Goal: Submit feedback/report problem

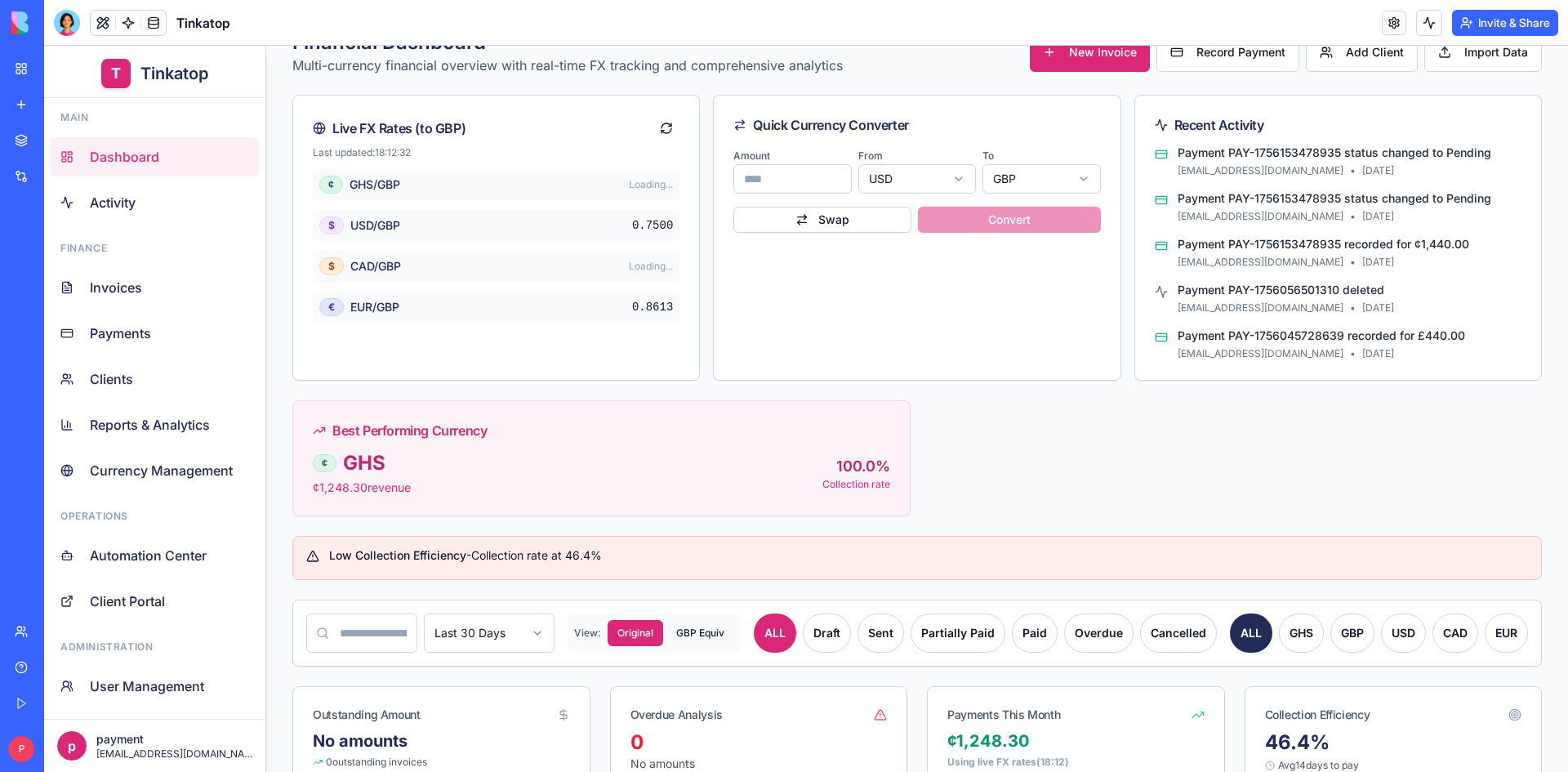
scroll to position [4397, 0]
click at [39, 676] on link "Help" at bounding box center [37, 668] width 65 height 33
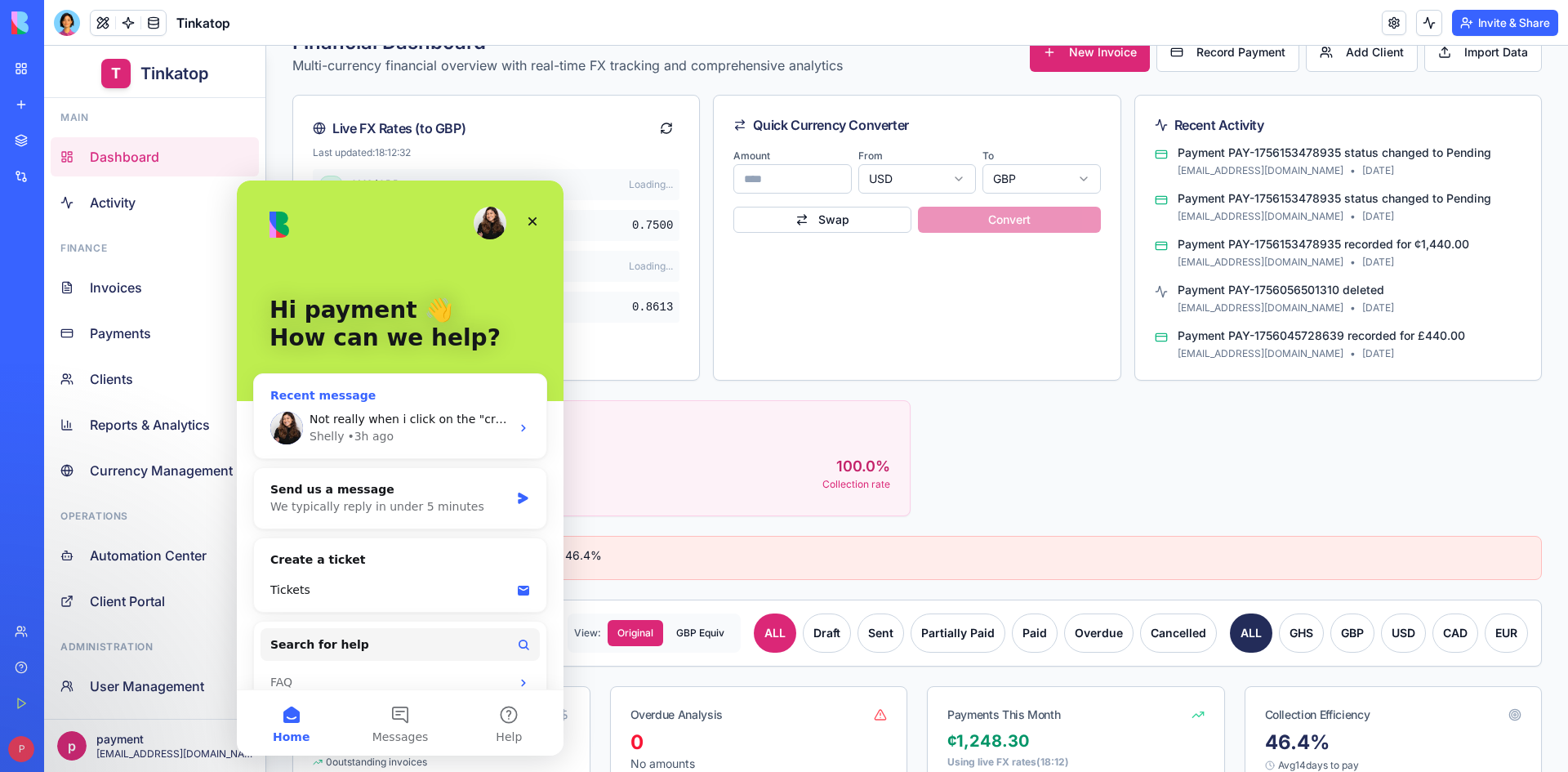
click at [348, 412] on span "Not really when i click on the "create invoice" button, but it happens as soon …" at bounding box center [739, 418] width 858 height 13
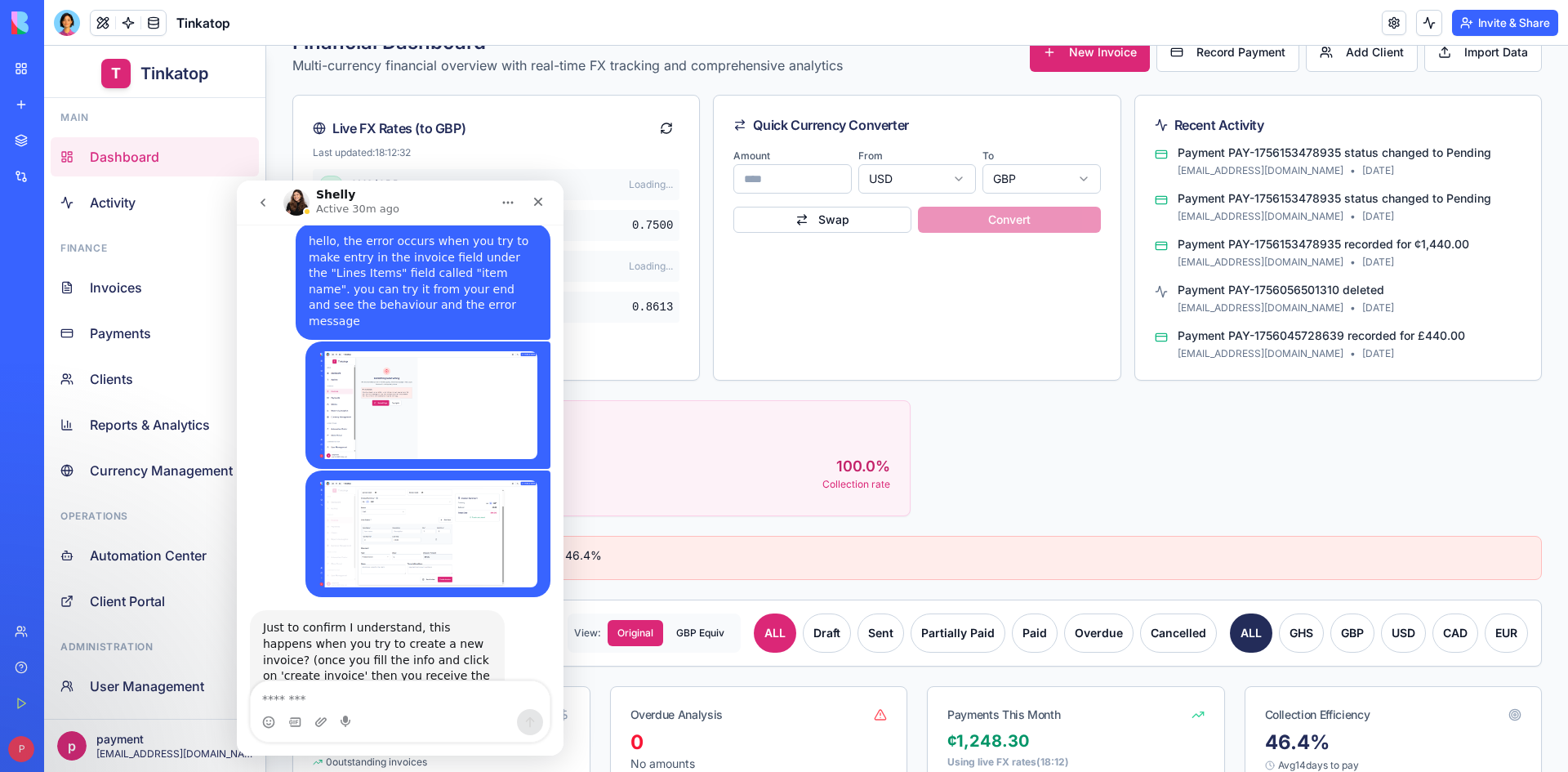
click at [344, 696] on textarea "Message…" at bounding box center [400, 695] width 299 height 27
type textarea "**********"
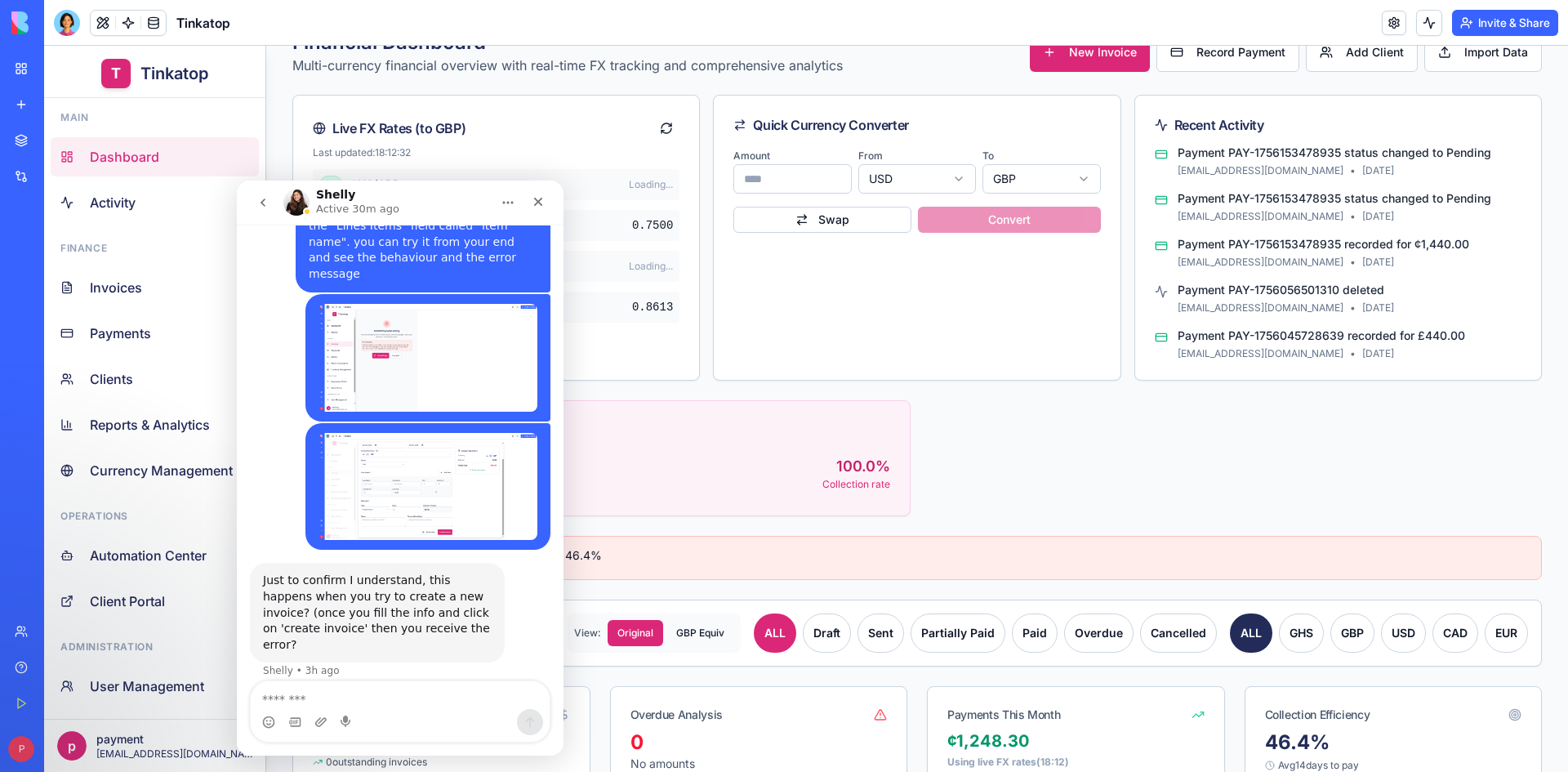
scroll to position [4446, 0]
